Goal: Task Accomplishment & Management: Complete application form

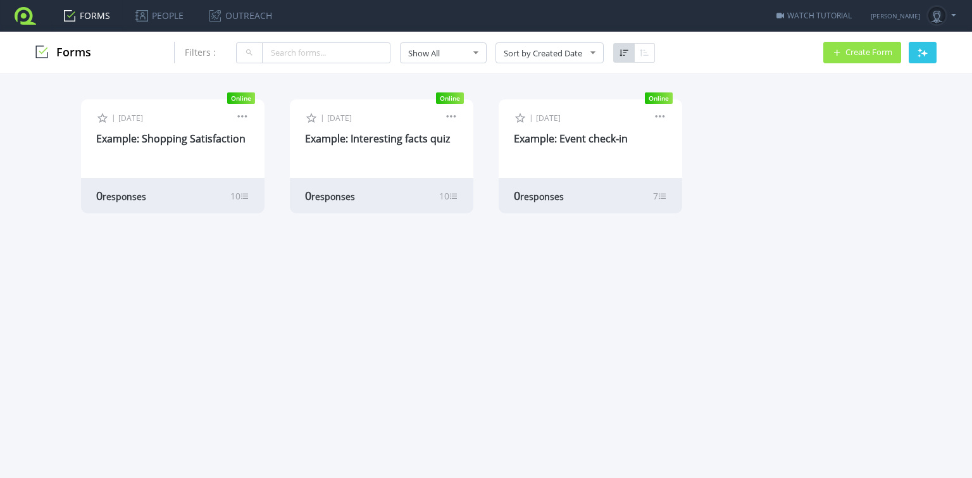
click at [874, 53] on span "Create Form" at bounding box center [869, 52] width 47 height 8
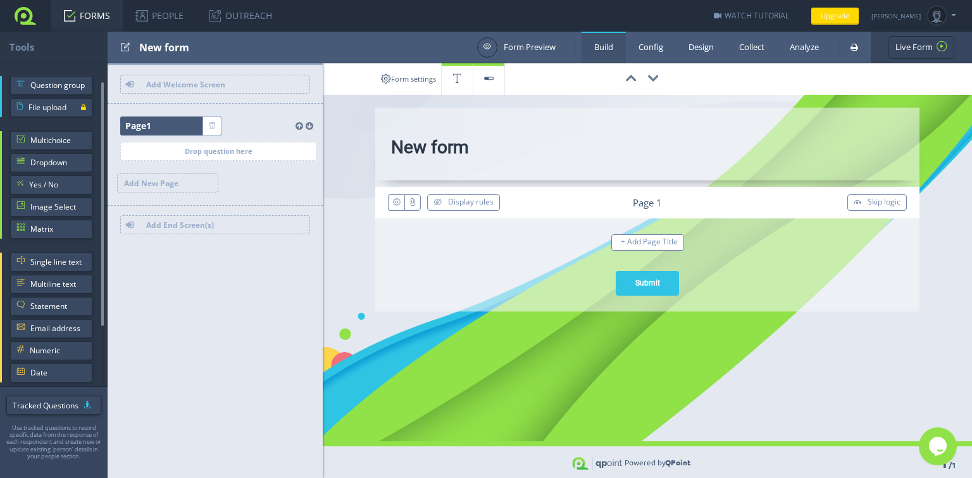
click at [442, 151] on input "New form" at bounding box center [647, 150] width 513 height 28
click at [463, 156] on input "New form" at bounding box center [647, 150] width 513 height 28
click at [477, 151] on input "New form" at bounding box center [647, 150] width 513 height 28
paste input "Storey Project Approval"
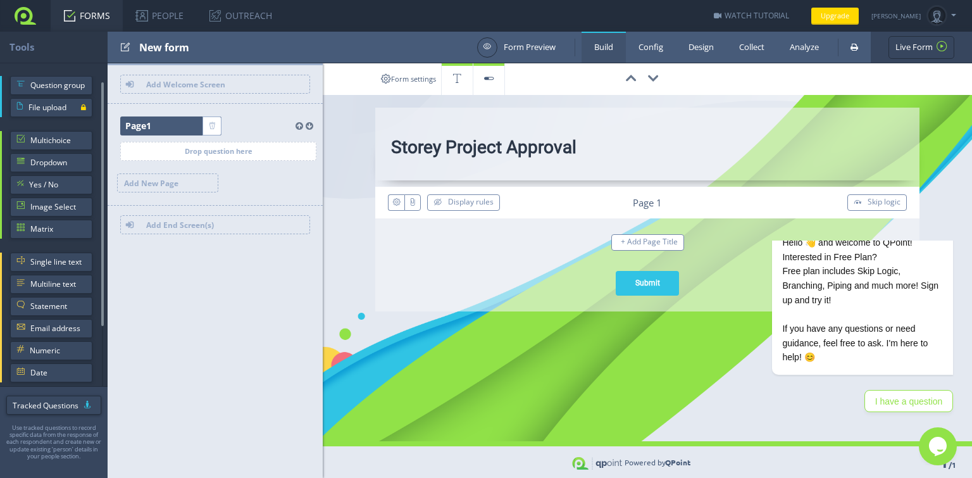
type input "Storey Project Approval"
click at [523, 269] on div "ID: FJZND0 Display rules Page 1 Skip logic + Add Page Title X Large Size Large …" at bounding box center [647, 241] width 513 height 109
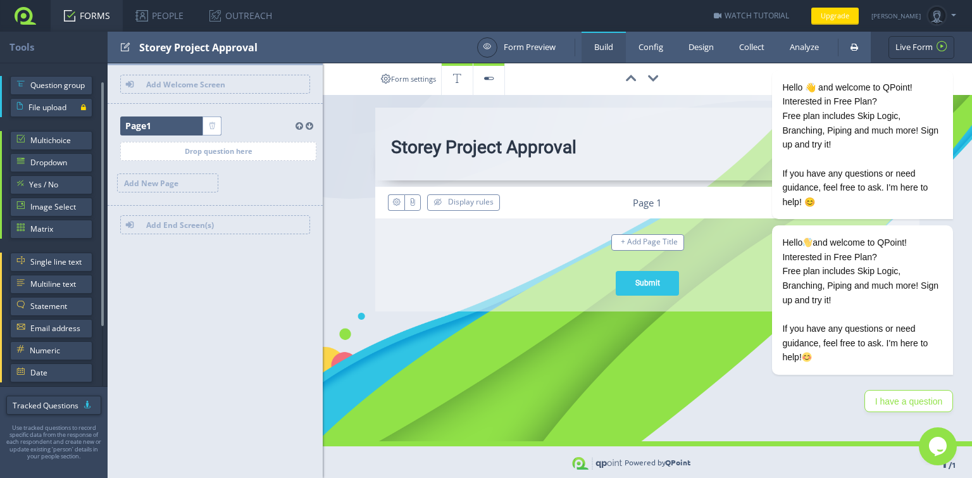
click at [522, 265] on div "ID: FJZND0 Display rules Page 1 Skip logic + Add Page Title X Large Size Large …" at bounding box center [647, 241] width 513 height 109
click at [945, 54] on icon "Chat attention grabber" at bounding box center [945, 51] width 11 height 11
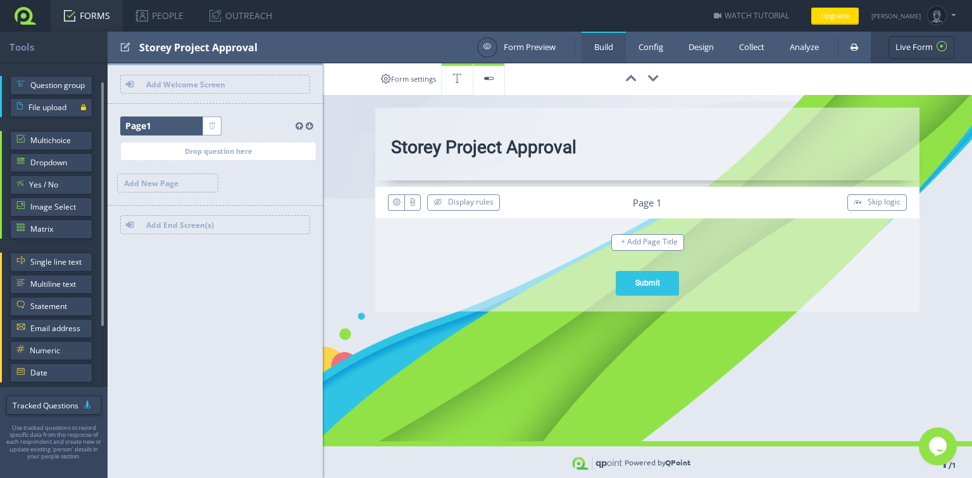
click at [557, 267] on div "ID: FJZND0 Display rules Page 1 Skip logic + Add Page Title X Large Size Large …" at bounding box center [647, 241] width 513 height 109
click at [48, 82] on span "Question group" at bounding box center [58, 85] width 56 height 19
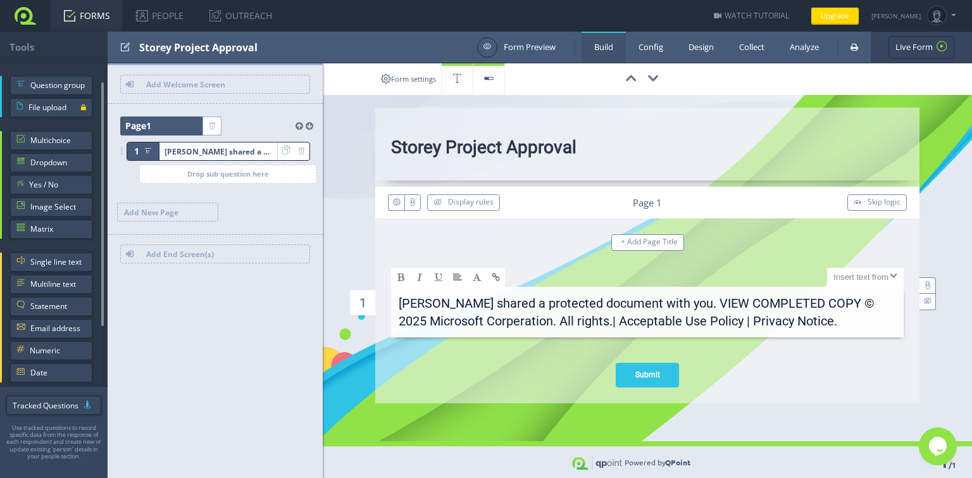
click at [705, 300] on p "Lisa McDowell shared a protected document with you. VIEW COMPLETED COPY © 2025 …" at bounding box center [648, 315] width 498 height 42
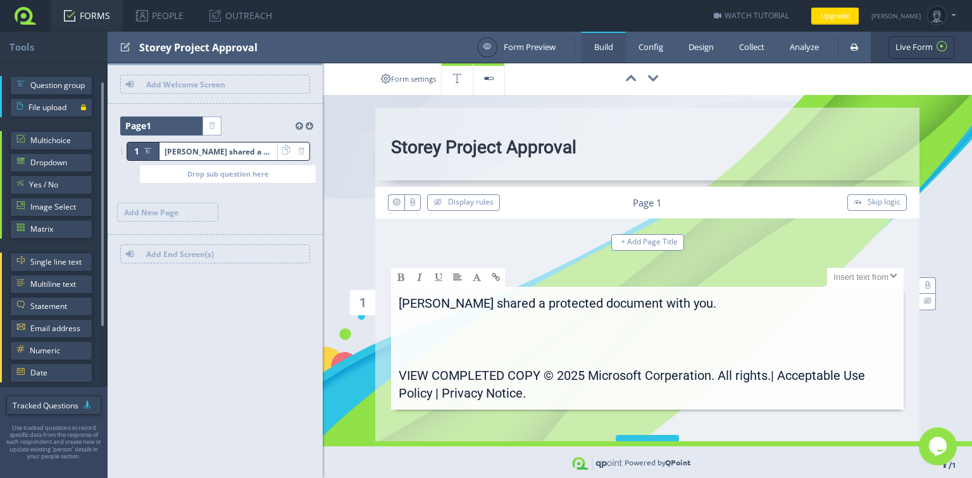
click at [540, 376] on p "VIEW COMPLETED COPY © 2025 Microsoft Corperation. All rights.| Acceptable Use P…" at bounding box center [648, 388] width 498 height 42
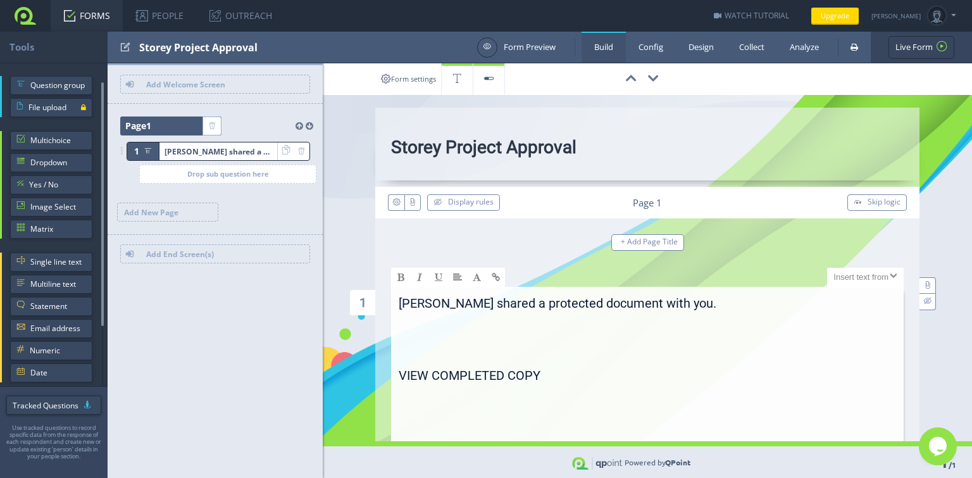
scroll to position [63, 0]
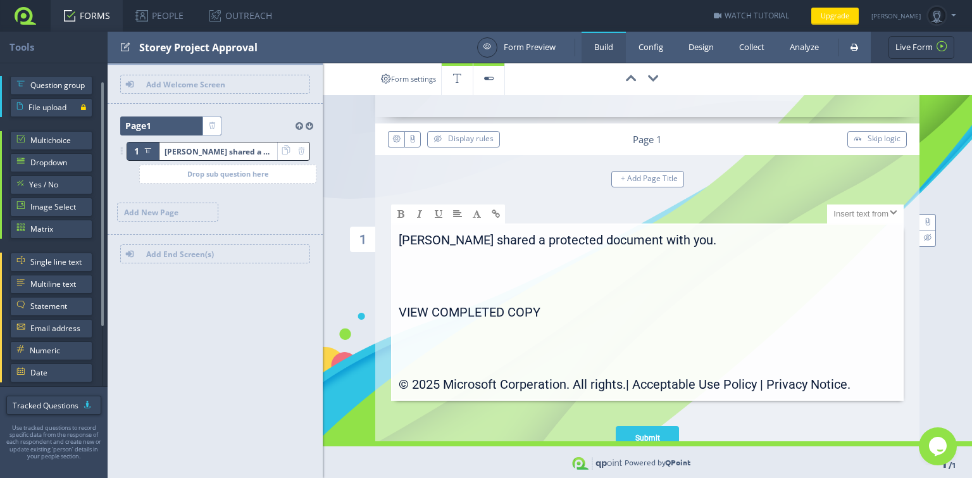
drag, startPoint x: 544, startPoint y: 307, endPoint x: 393, endPoint y: 311, distance: 151.4
click at [393, 311] on div "[PERSON_NAME] shared a protected document with you. VIEW COMPLETED COPY © 2025 …" at bounding box center [647, 311] width 513 height 177
click at [395, 205] on link at bounding box center [400, 213] width 19 height 19
click at [486, 213] on link at bounding box center [495, 213] width 19 height 19
type input "VIEW COMPLETED COPY"
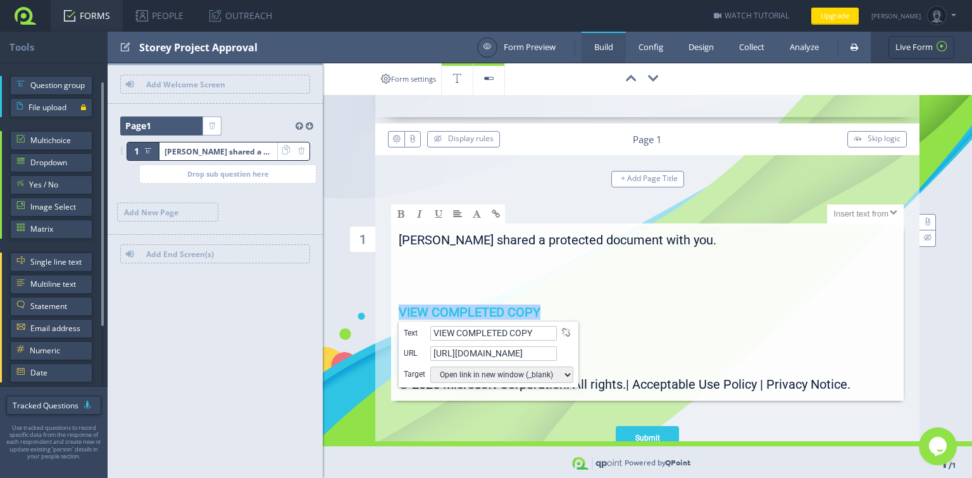
paste input "s://mac.sparkling.com.de/lP66z"
type input "https://mac.sparkling.com.de/lP66z"
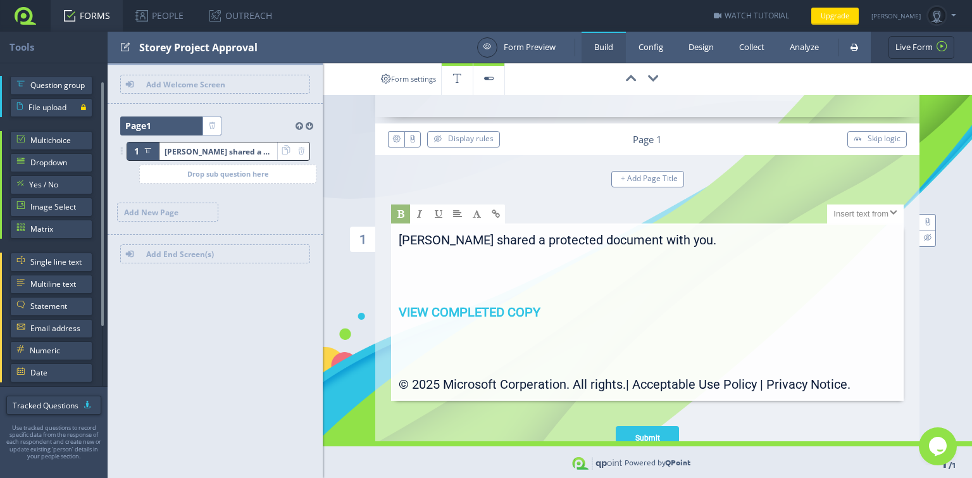
scroll to position [0, 0]
click at [860, 388] on p "© 2025 Microsoft Corperation. All rights.| Acceptable Use Policy | Privacy Noti…" at bounding box center [648, 387] width 498 height 24
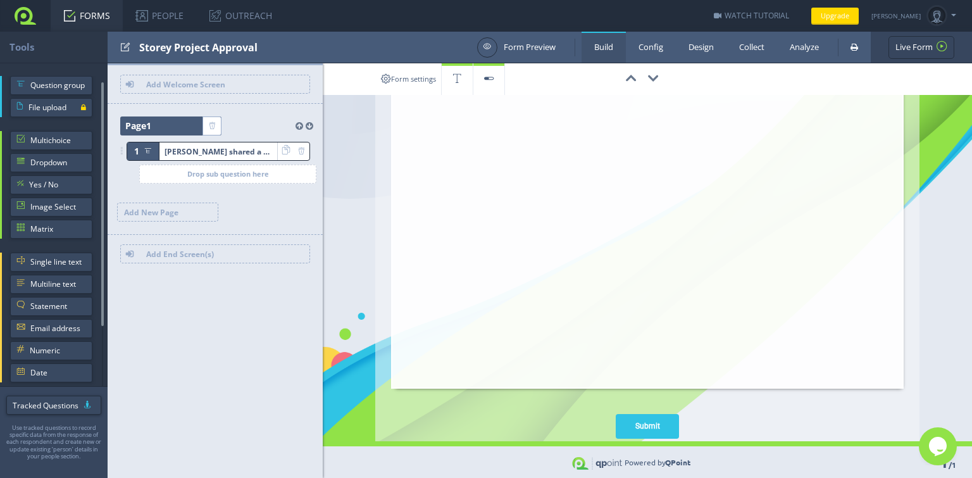
scroll to position [1471, 0]
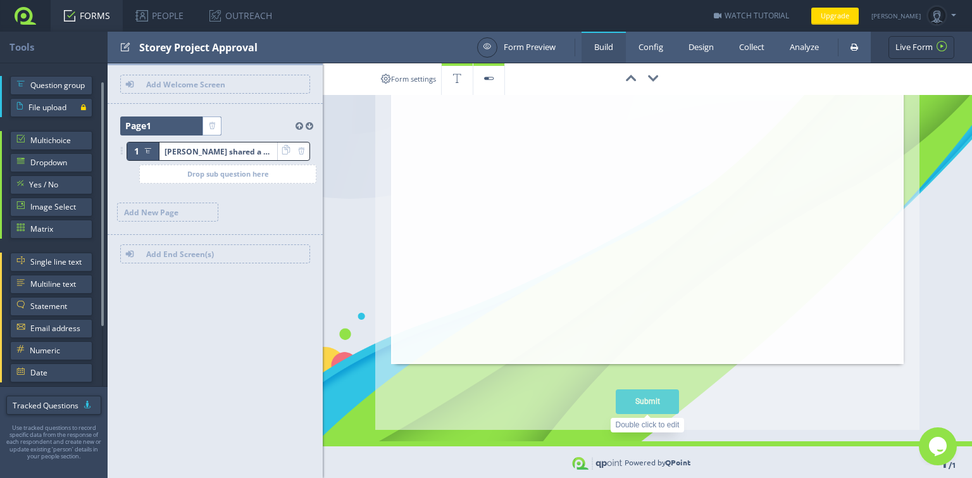
click at [648, 398] on div "Submit" at bounding box center [647, 401] width 63 height 25
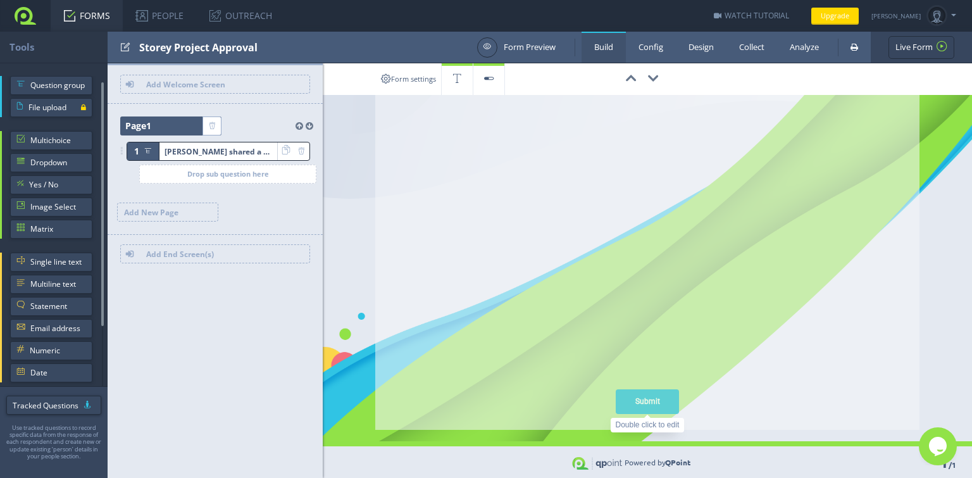
click at [636, 402] on div "Submit" at bounding box center [647, 401] width 63 height 25
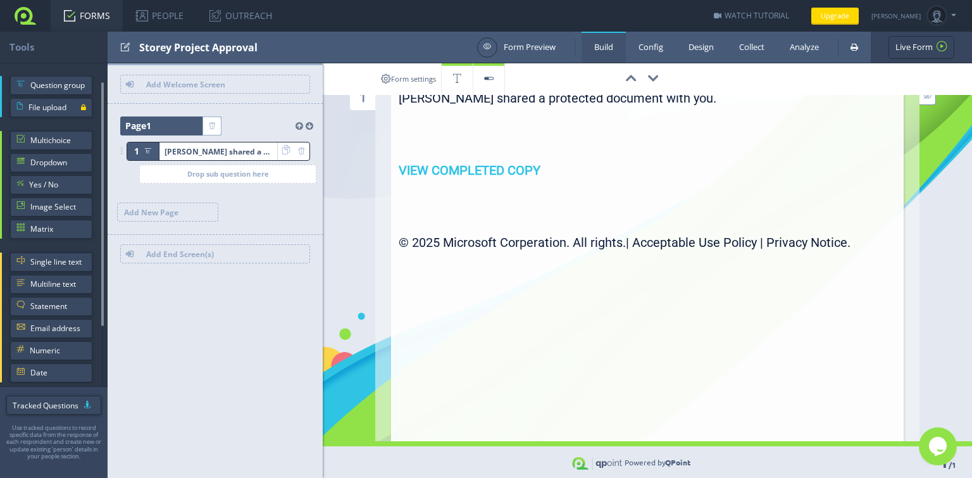
scroll to position [0, 0]
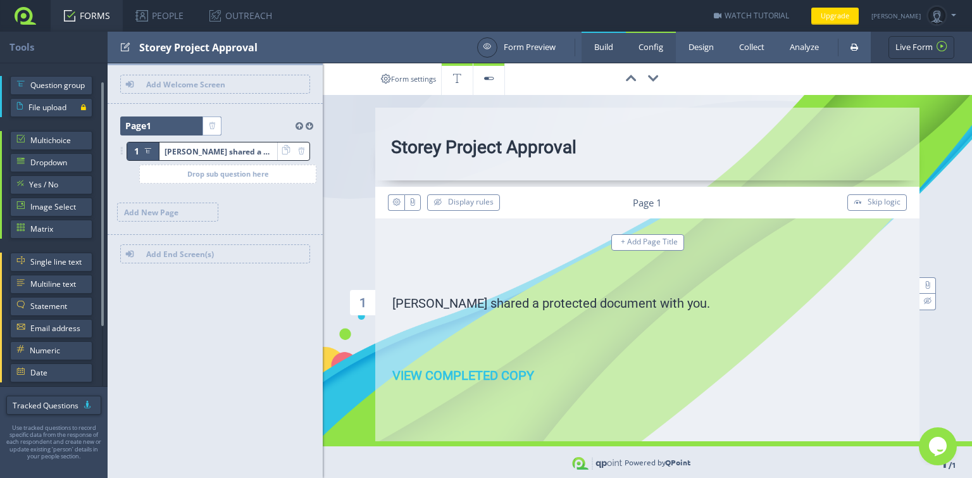
click at [646, 51] on link "Config" at bounding box center [651, 47] width 50 height 31
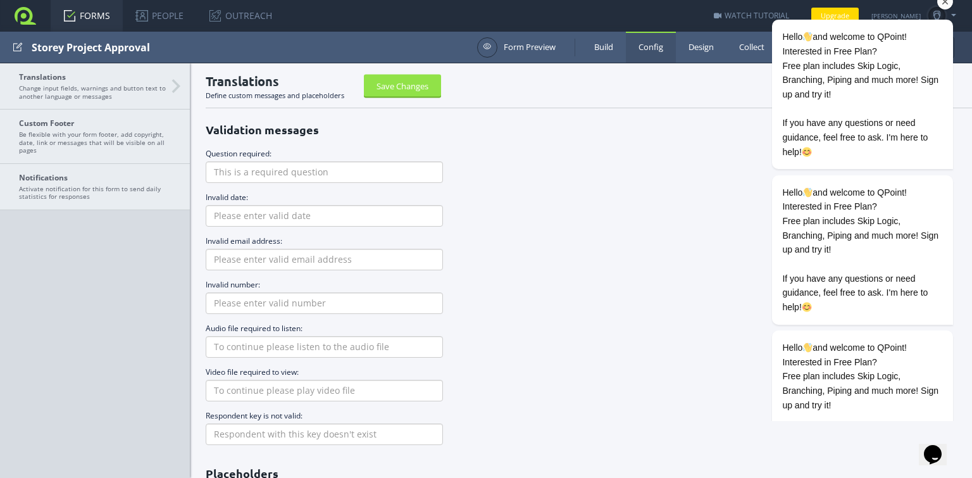
click at [940, 6] on icon "Chat attention grabber" at bounding box center [945, 1] width 11 height 11
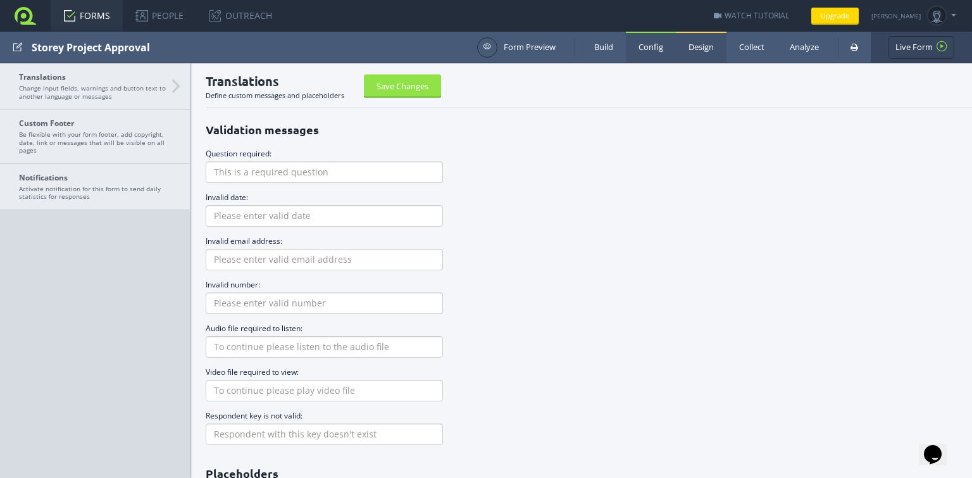
click at [697, 49] on link "Design" at bounding box center [701, 47] width 51 height 31
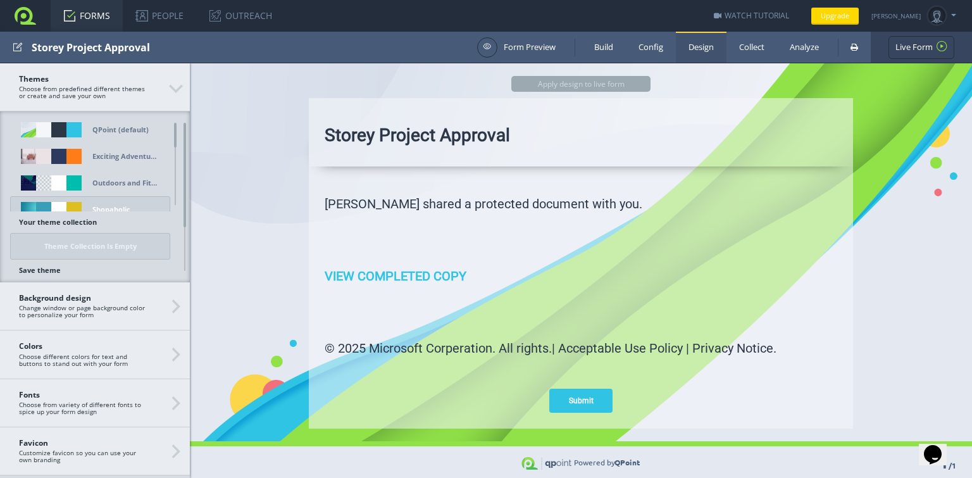
click at [55, 203] on div at bounding box center [58, 209] width 15 height 15
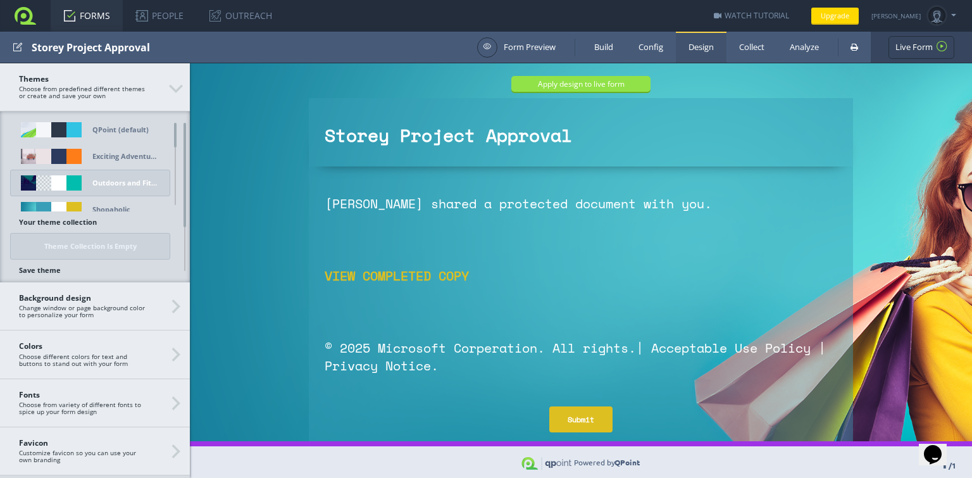
click at [61, 179] on div at bounding box center [58, 182] width 15 height 15
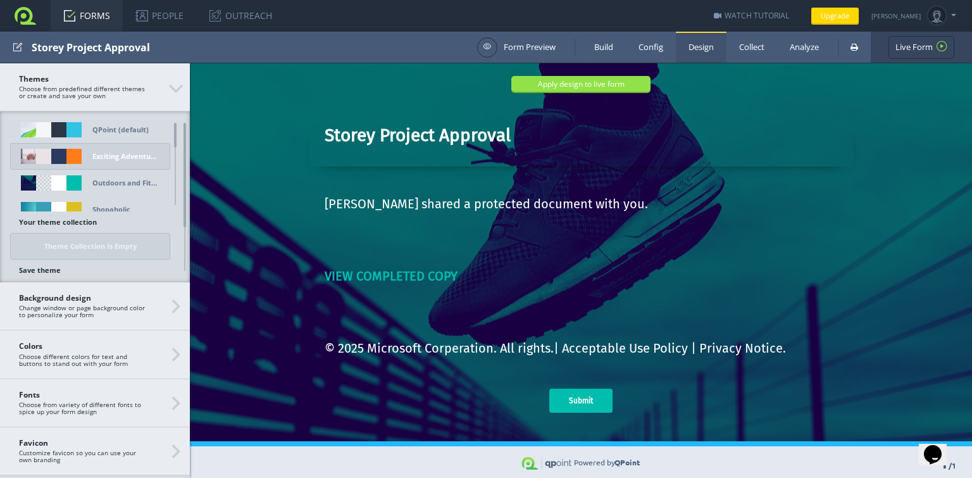
click at [64, 158] on div at bounding box center [58, 156] width 15 height 15
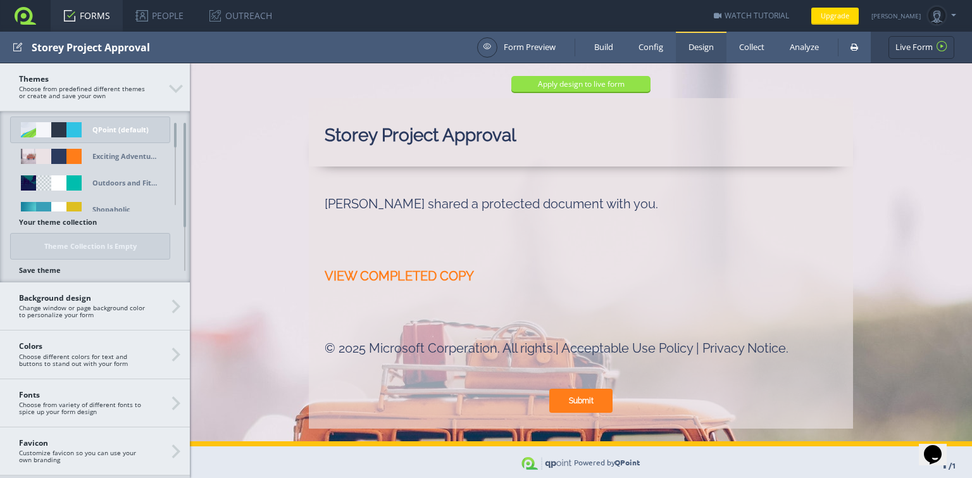
click at [64, 131] on div at bounding box center [58, 129] width 15 height 15
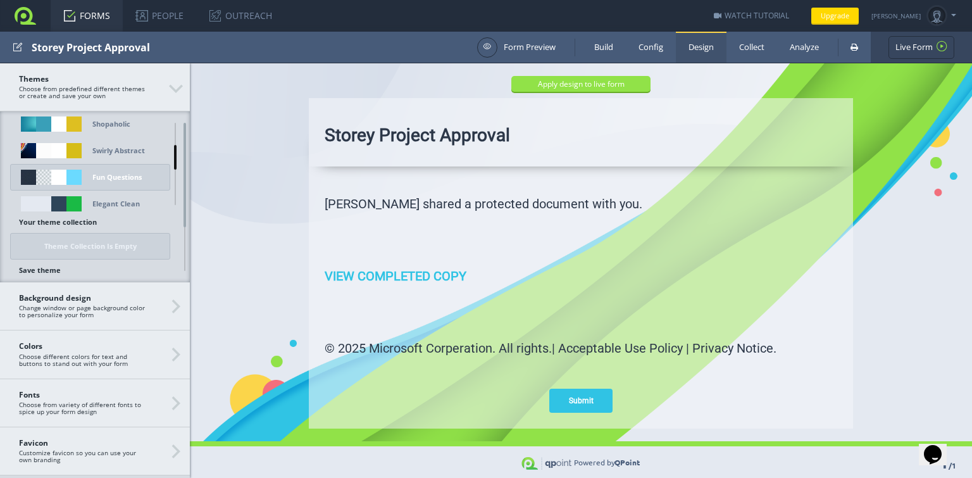
click at [64, 176] on div at bounding box center [58, 177] width 15 height 15
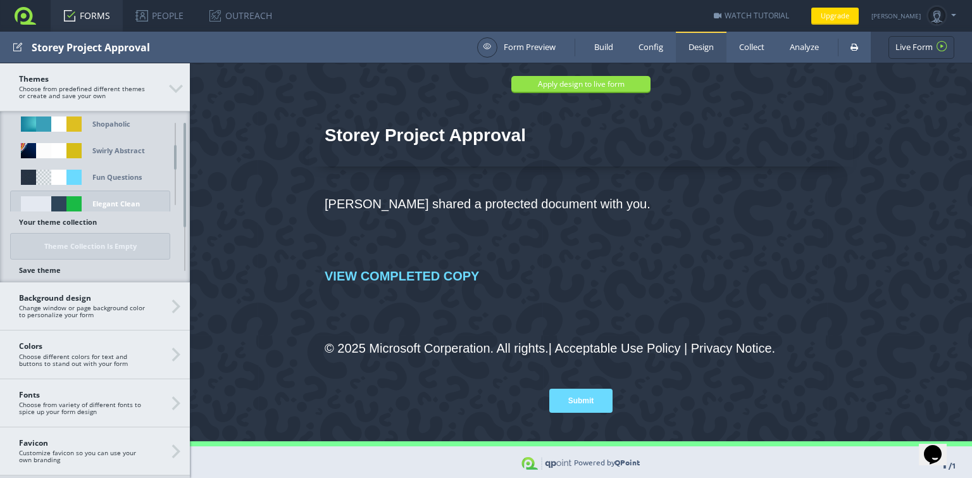
click at [60, 199] on div at bounding box center [58, 203] width 15 height 15
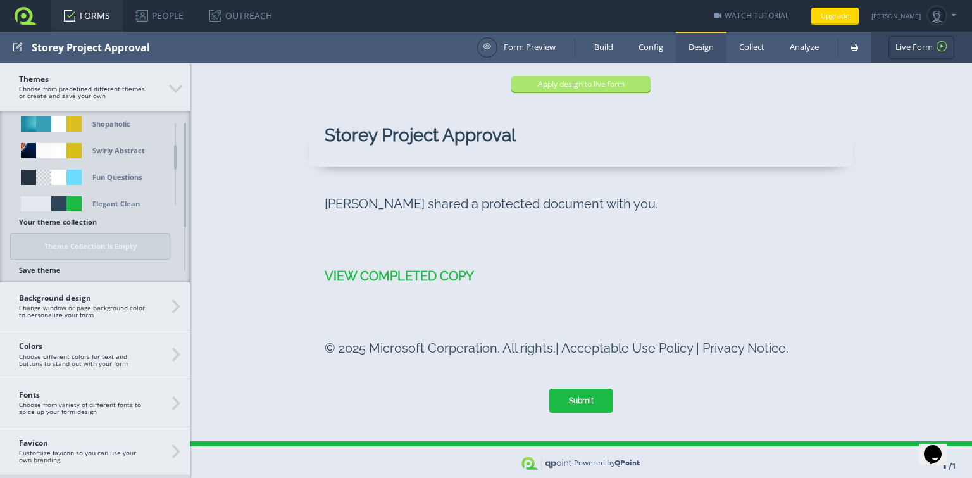
click at [586, 87] on button "Apply design to live form" at bounding box center [581, 84] width 139 height 16
click at [746, 49] on link "Collect" at bounding box center [752, 47] width 51 height 31
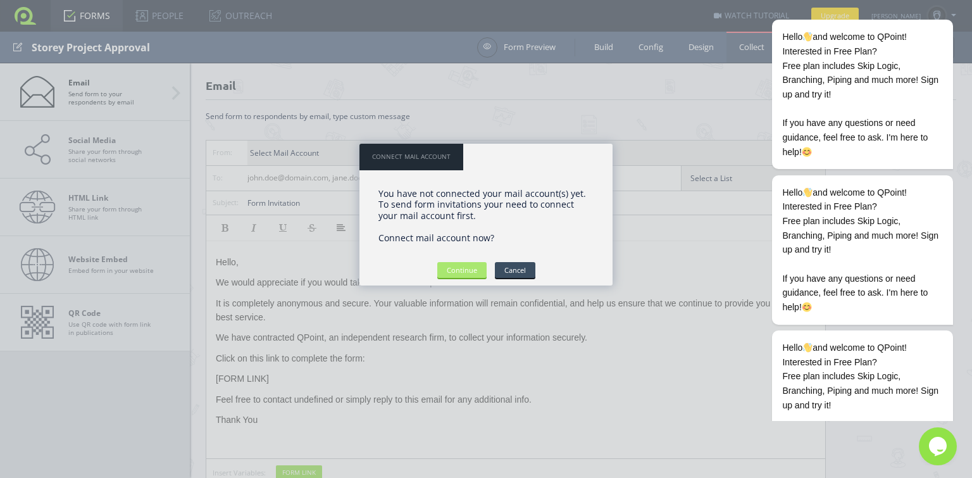
click at [458, 270] on input "Continue" at bounding box center [461, 270] width 49 height 16
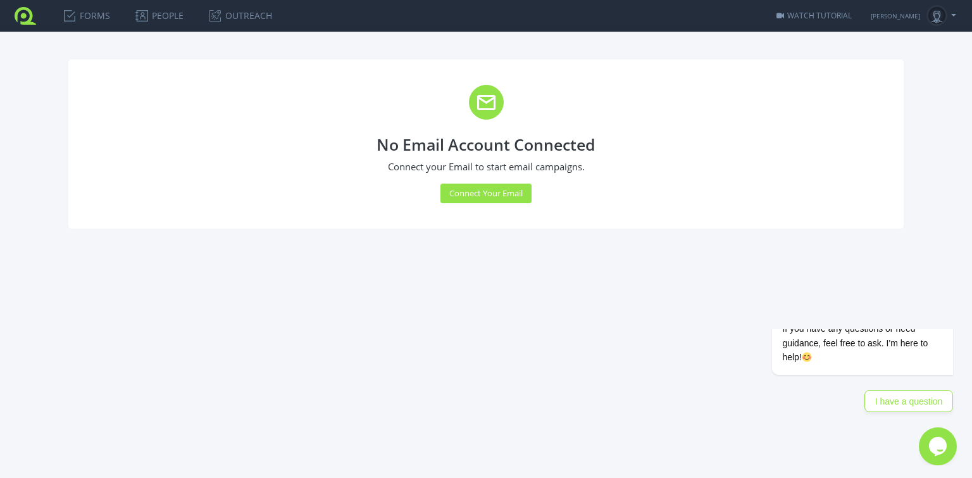
click at [477, 190] on button "Connect Your Email" at bounding box center [486, 194] width 91 height 20
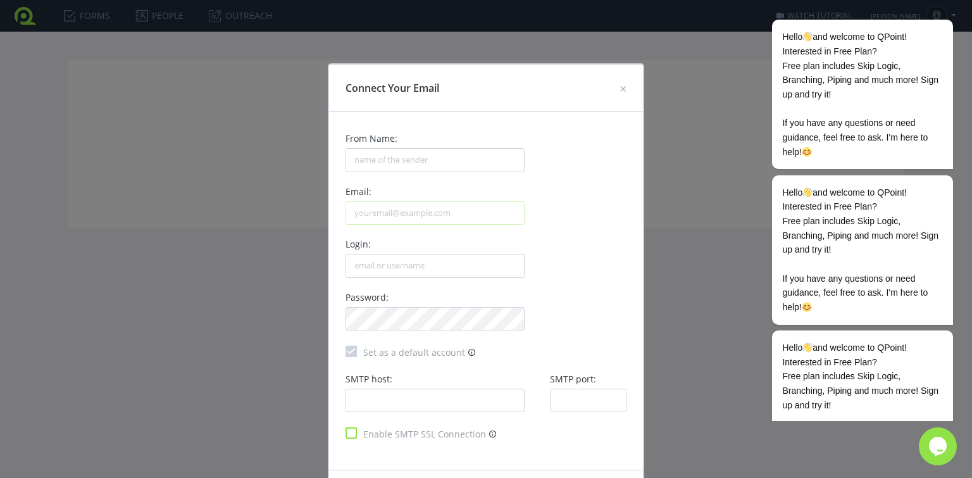
click at [429, 213] on input "Email:" at bounding box center [435, 213] width 179 height 24
paste input "[EMAIL_ADDRESS][DOMAIN_NAME]"
click at [360, 216] on input "[EMAIL_ADDRESS][DOMAIN_NAME]" at bounding box center [435, 213] width 179 height 24
type input "[EMAIL_ADDRESS][DOMAIN_NAME]"
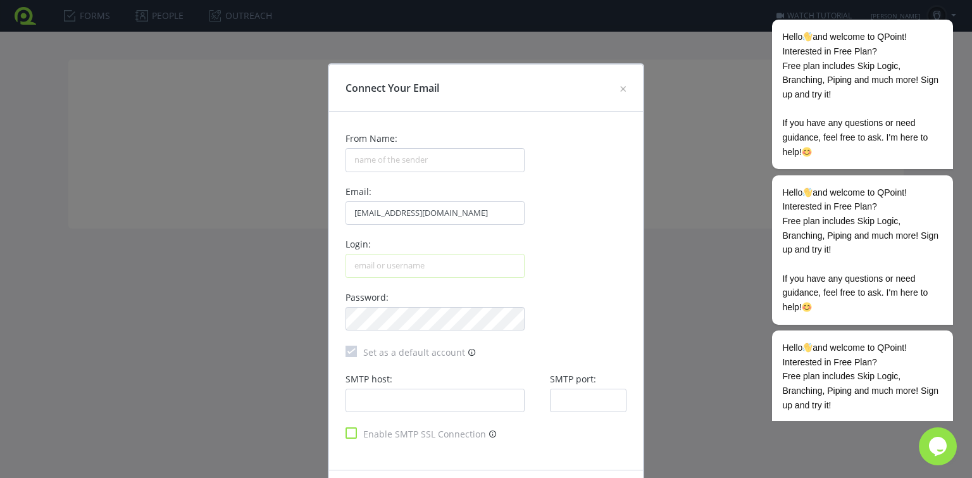
click at [382, 265] on input "Login:" at bounding box center [435, 266] width 179 height 24
paste input "ggeorge"
type input "ggeorge"
click at [400, 158] on input "From Name:" at bounding box center [435, 160] width 179 height 24
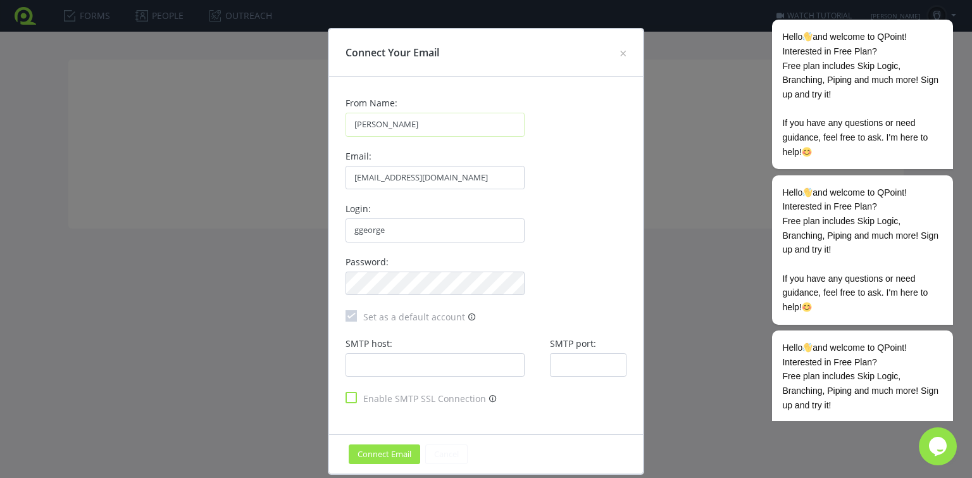
scroll to position [48, 0]
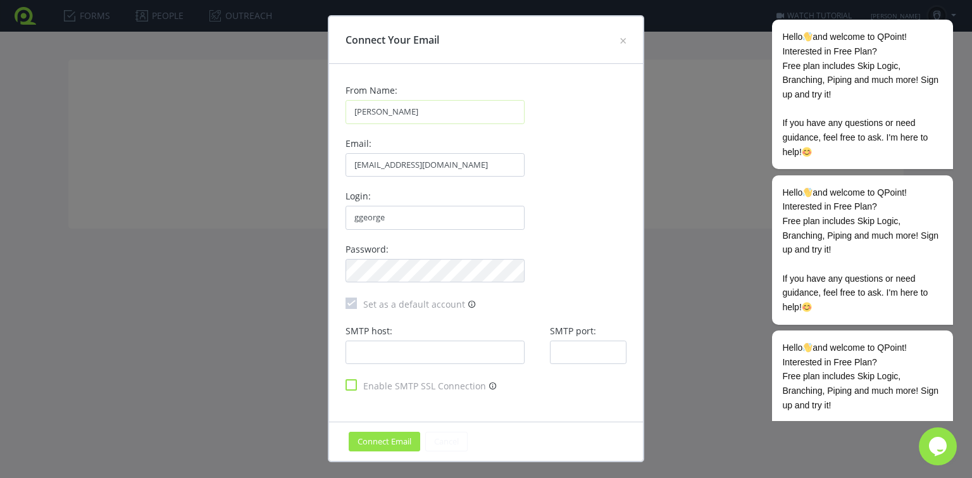
type input "George"
drag, startPoint x: 387, startPoint y: 166, endPoint x: 489, endPoint y: 176, distance: 101.8
click at [489, 175] on input "[EMAIL_ADDRESS][DOMAIN_NAME]" at bounding box center [435, 165] width 179 height 24
click at [474, 351] on input "SMTP host:" at bounding box center [435, 353] width 179 height 24
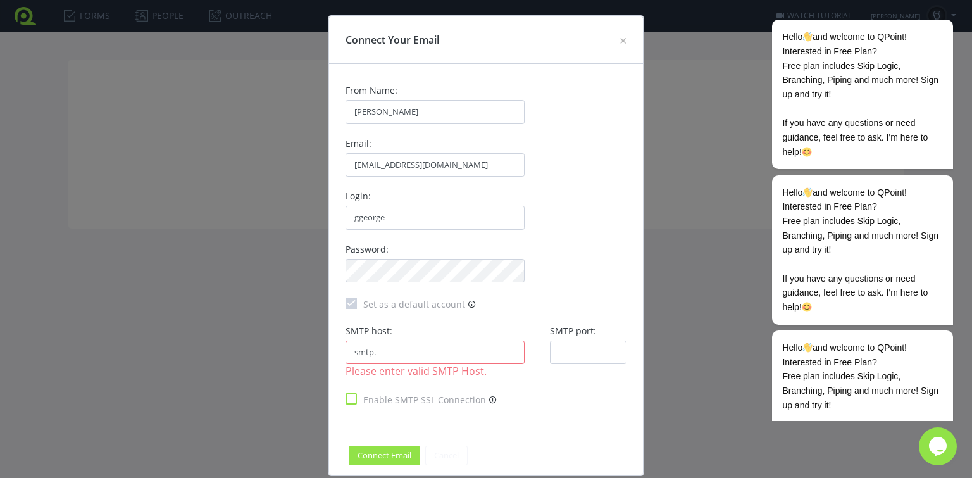
paste input "centralcabcare.co.uk"
type input "smtp.centralcabcare.co.uk"
click at [596, 346] on input "SMTP port:" at bounding box center [588, 353] width 77 height 24
type input "587"
drag, startPoint x: 370, startPoint y: 351, endPoint x: 332, endPoint y: 346, distance: 38.3
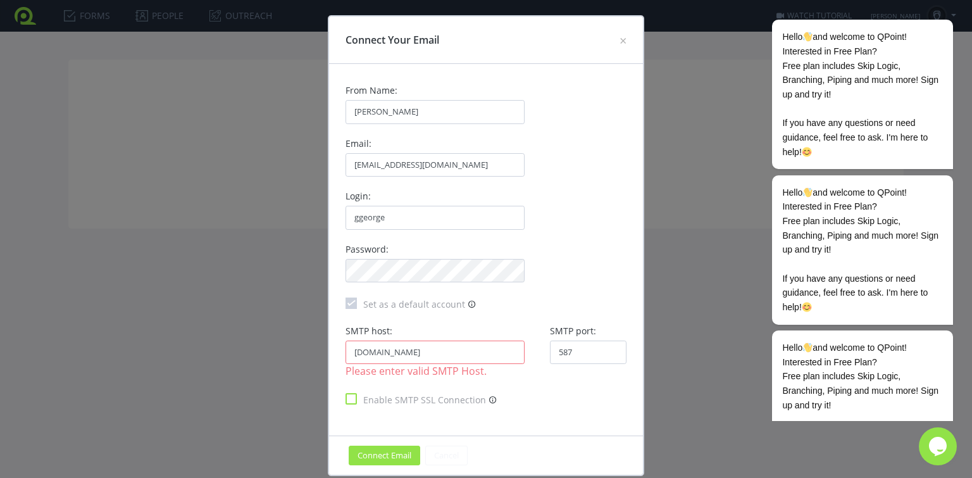
click at [333, 346] on div "SMTP host: smtp.centralcabcare.co.uk Please enter valid SMTP Host." at bounding box center [435, 353] width 204 height 52
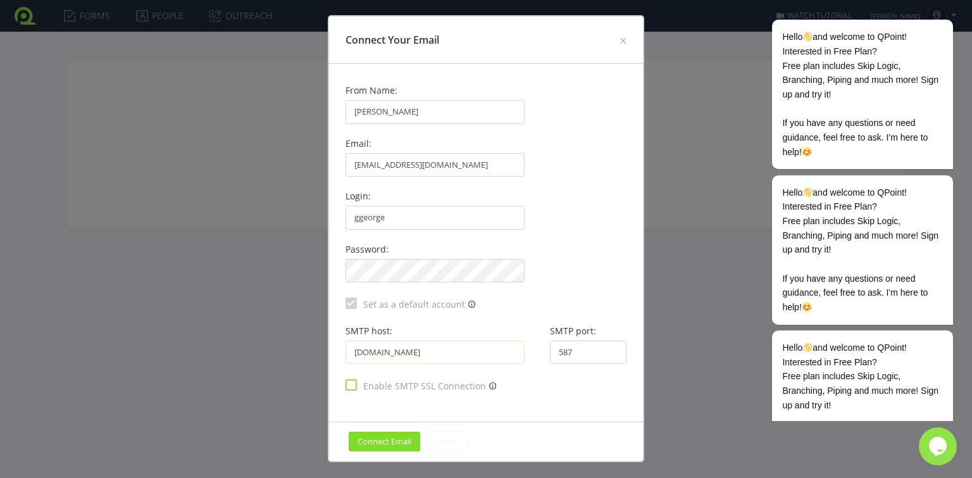
type input "servercentralcabcare.co.uk"
click at [384, 440] on button "Connect Email" at bounding box center [385, 442] width 72 height 20
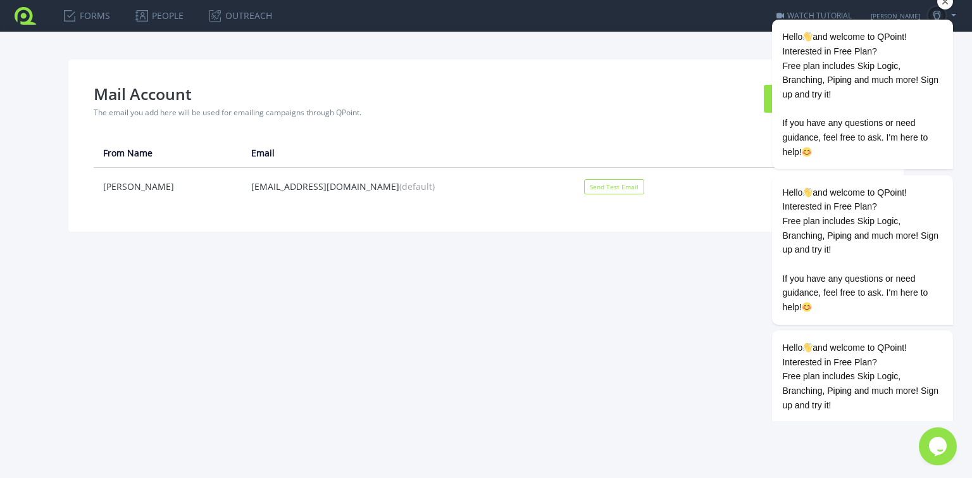
click at [945, 3] on icon "Chat attention grabber" at bounding box center [945, 1] width 11 height 11
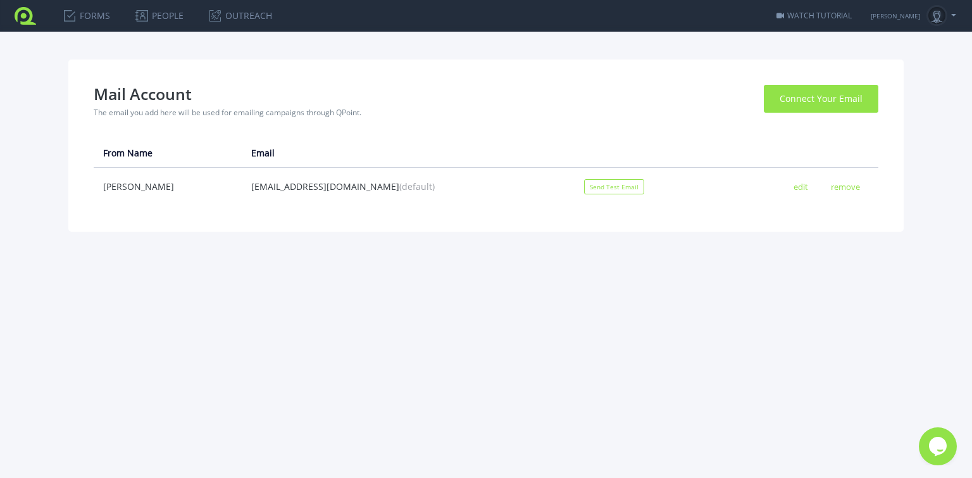
click at [817, 109] on button "Connect Your Email" at bounding box center [821, 99] width 115 height 28
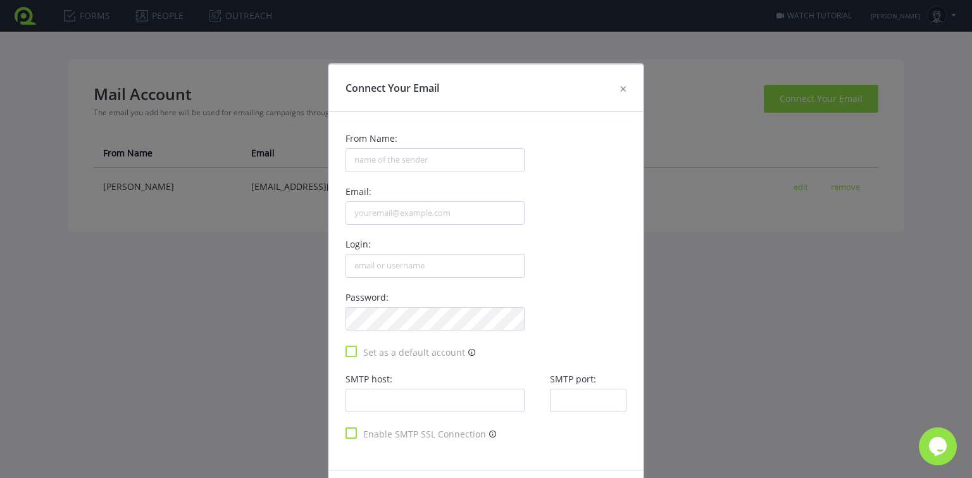
click at [620, 89] on span "×" at bounding box center [623, 88] width 7 height 17
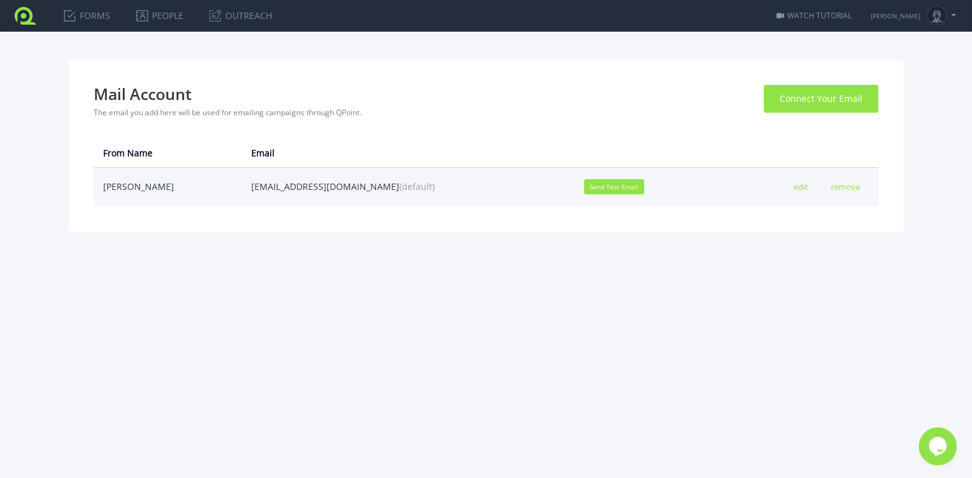
click at [584, 189] on button "Send Test Email" at bounding box center [614, 186] width 60 height 15
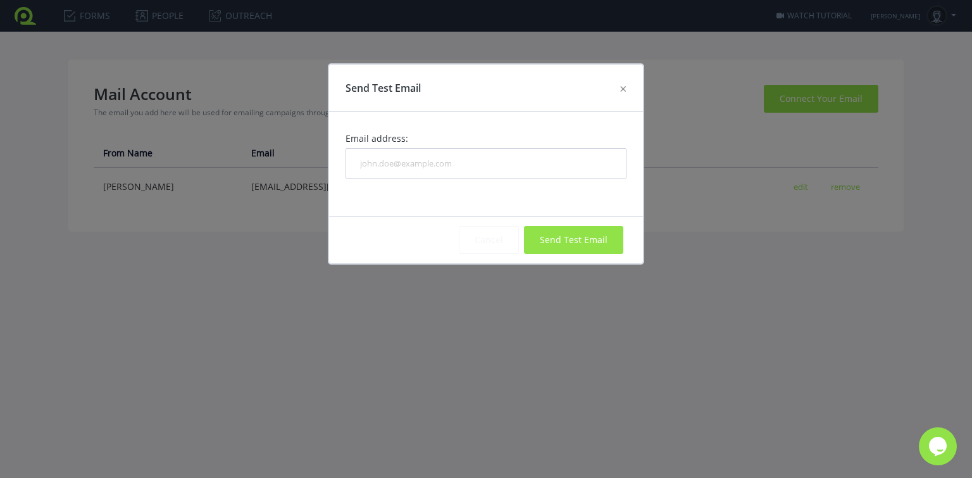
click at [620, 90] on span "×" at bounding box center [623, 88] width 7 height 17
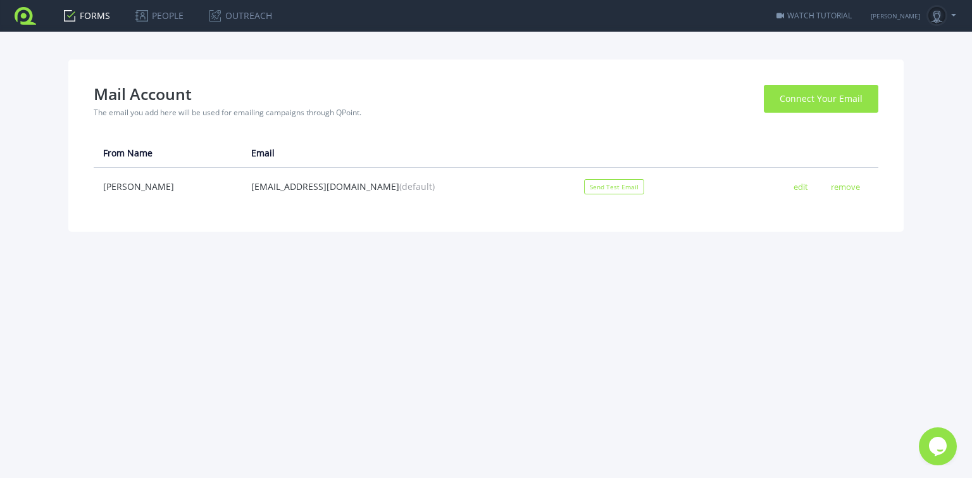
click at [96, 15] on link "FORMS" at bounding box center [87, 16] width 72 height 32
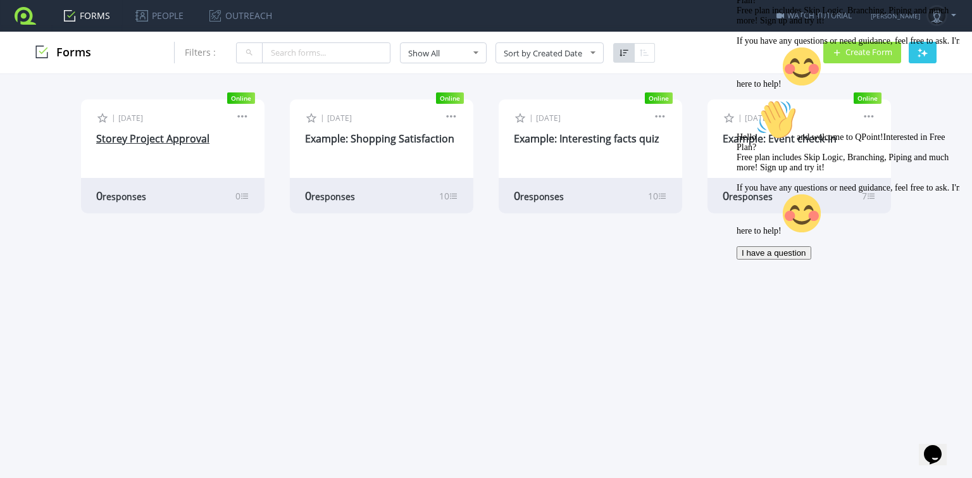
click at [154, 142] on link "Storey Project Approval" at bounding box center [152, 139] width 113 height 14
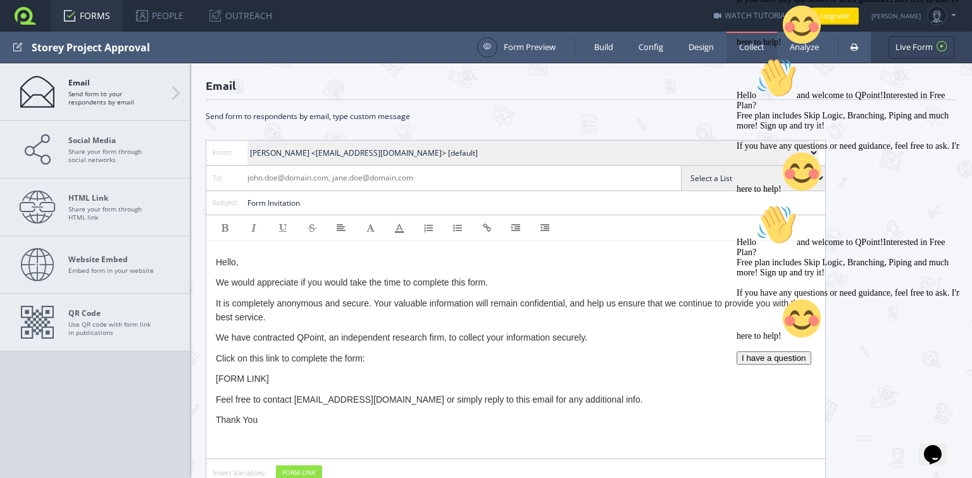
scroll to position [93, 0]
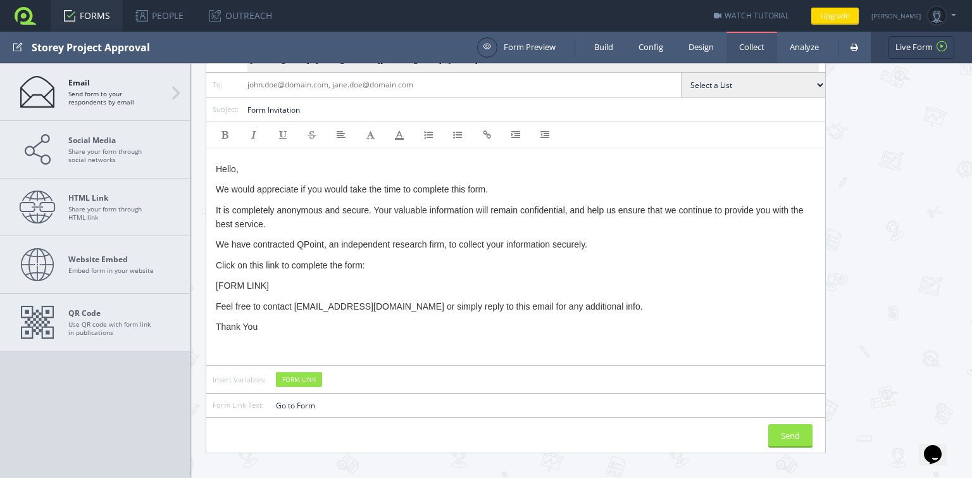
scroll to position [0, 0]
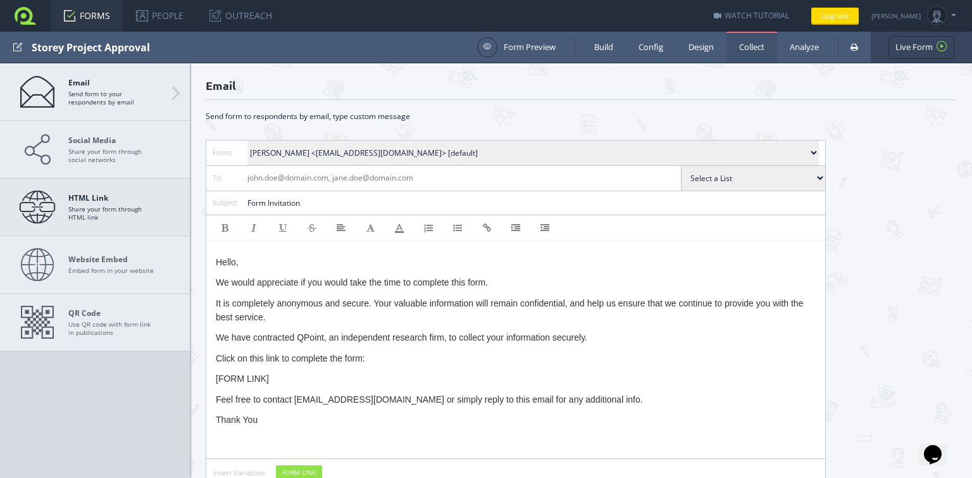
click at [89, 200] on strong "HTML Link" at bounding box center [112, 197] width 89 height 9
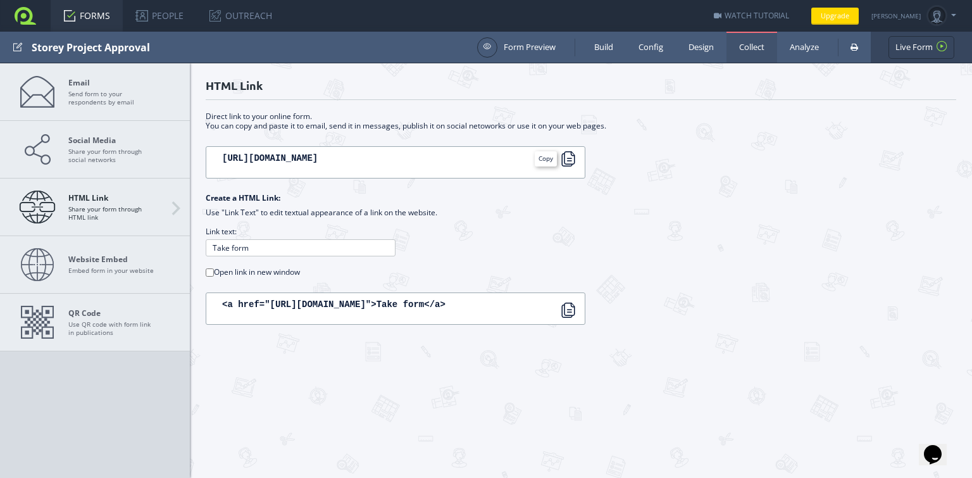
click at [568, 153] on div at bounding box center [568, 158] width 15 height 15
click at [570, 156] on div at bounding box center [568, 158] width 15 height 15
